Goal: Find specific page/section: Find specific page/section

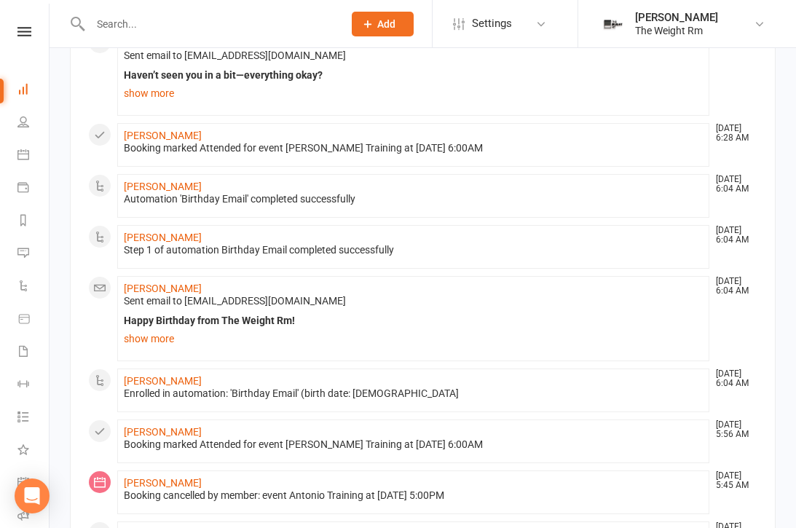
scroll to position [510, 0]
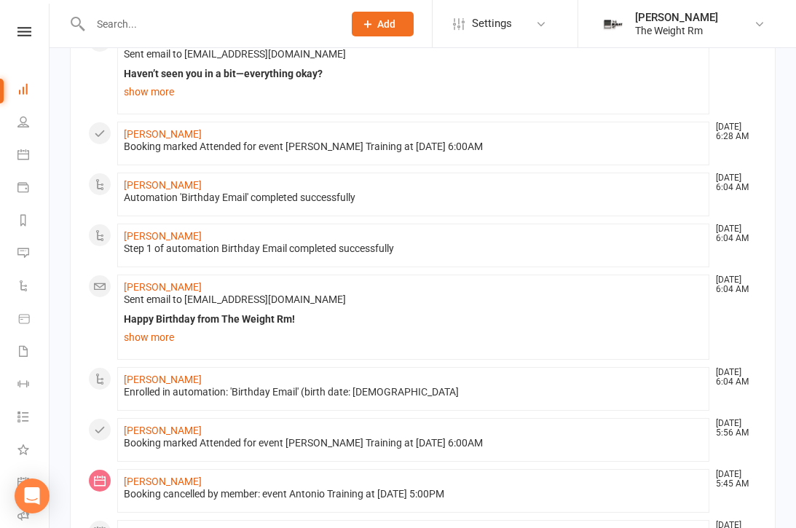
click at [27, 153] on icon at bounding box center [23, 155] width 12 height 12
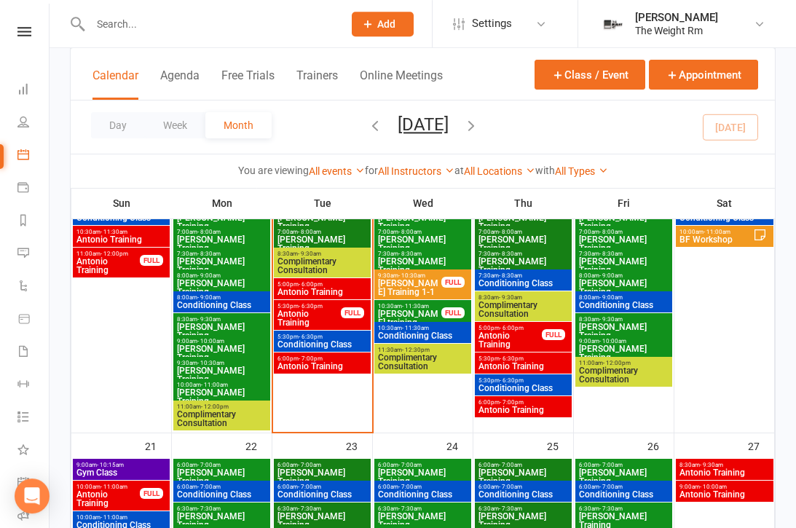
scroll to position [783, 0]
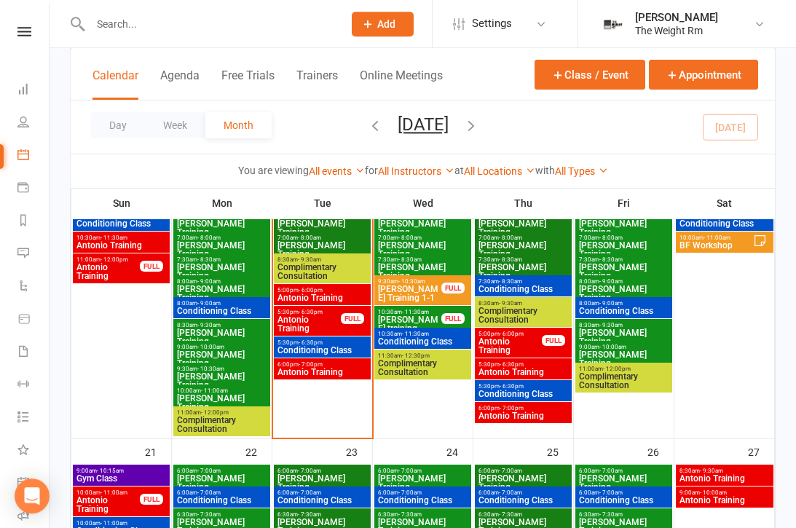
click at [350, 299] on span "Antonio Training" at bounding box center [322, 298] width 91 height 9
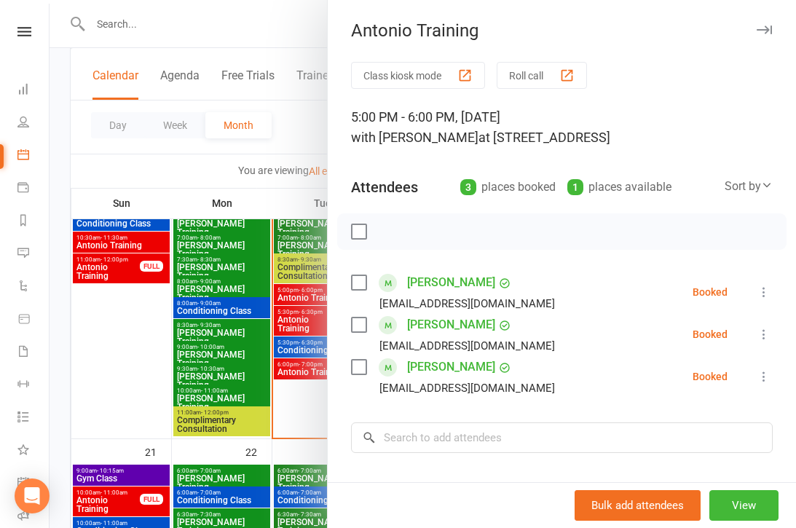
click at [299, 343] on div at bounding box center [423, 264] width 747 height 528
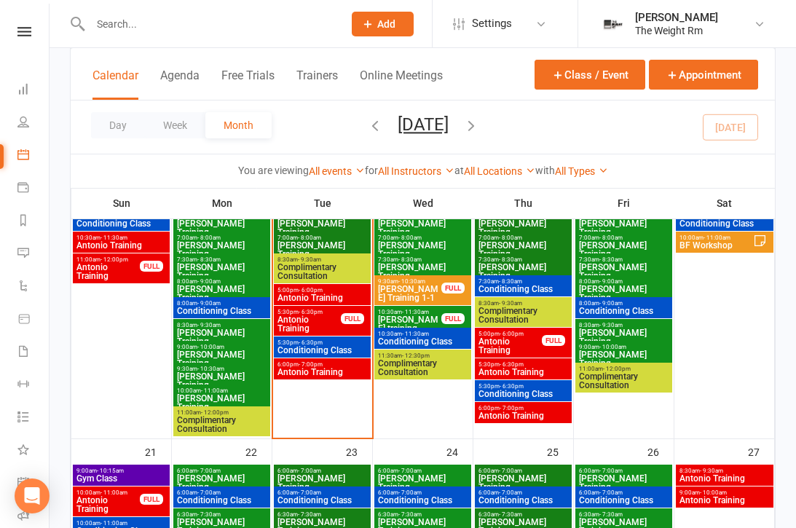
click at [310, 325] on span "Antonio Training" at bounding box center [309, 323] width 65 height 17
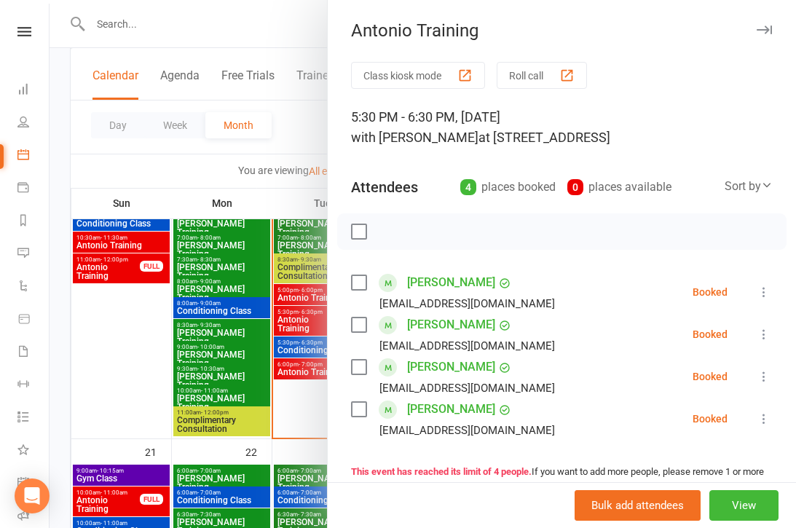
click at [283, 389] on div at bounding box center [423, 264] width 747 height 528
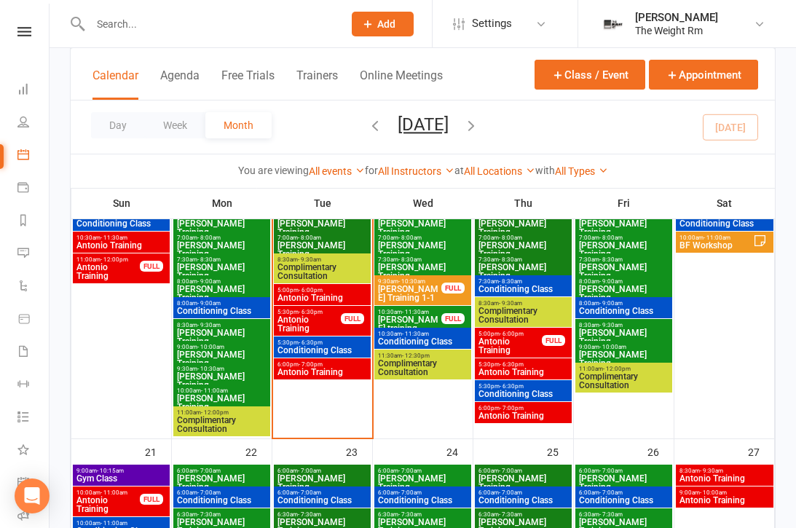
click at [301, 371] on span "Antonio Training" at bounding box center [322, 372] width 91 height 9
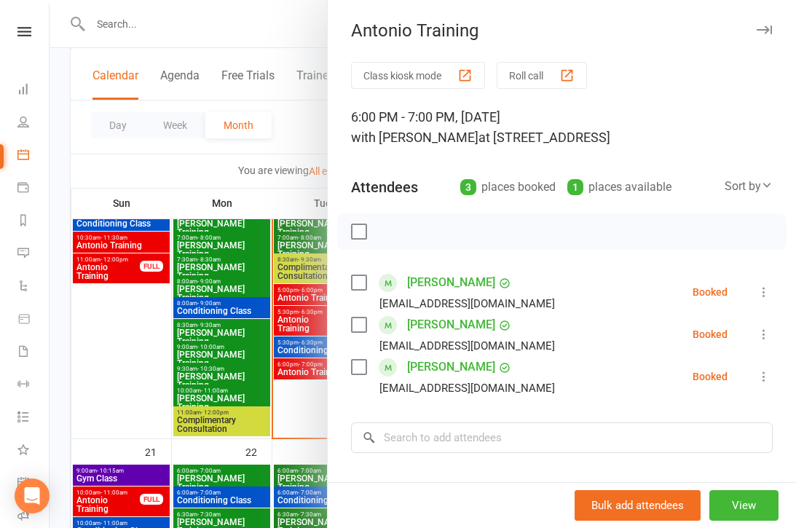
click at [21, 86] on icon at bounding box center [23, 89] width 12 height 12
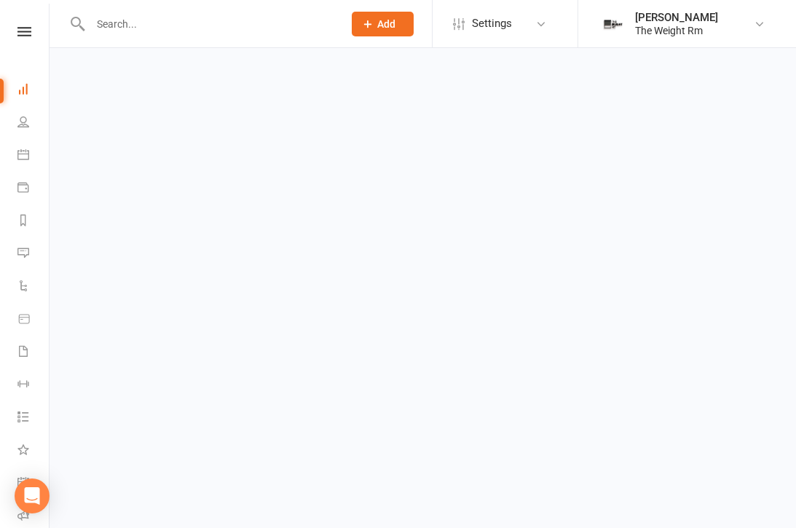
click at [19, 47] on div "Clubworx" at bounding box center [24, 50] width 49 height 47
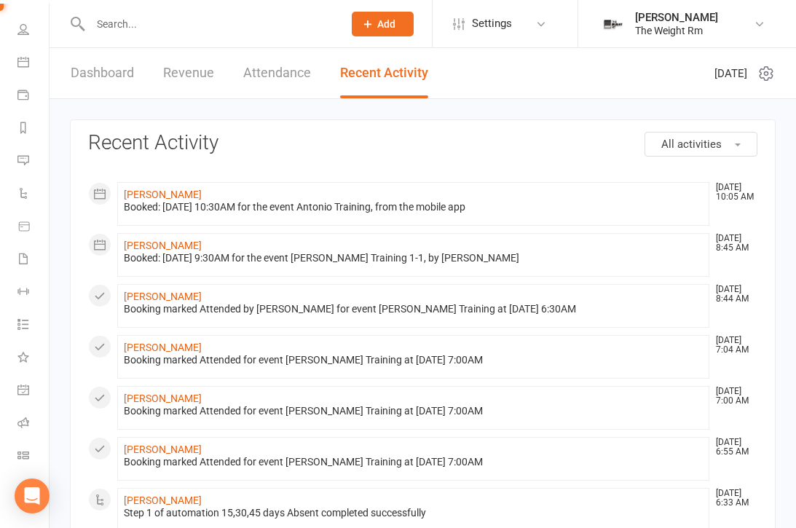
scroll to position [93, 0]
click at [23, 396] on link "General attendance" at bounding box center [33, 391] width 33 height 33
